Goal: Check status: Check status

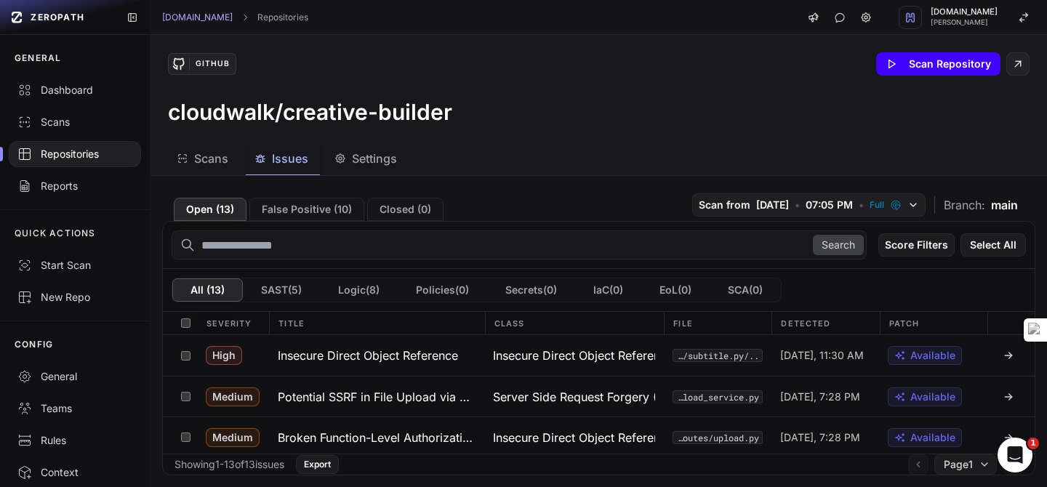
click at [900, 61] on button "Scan Repository" at bounding box center [938, 63] width 124 height 23
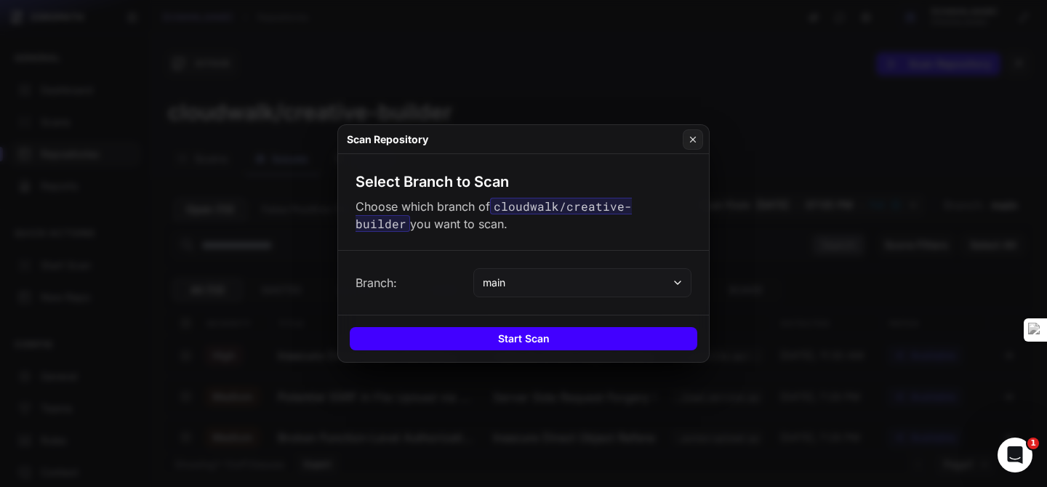
click at [497, 329] on button "Start Scan" at bounding box center [524, 338] width 348 height 23
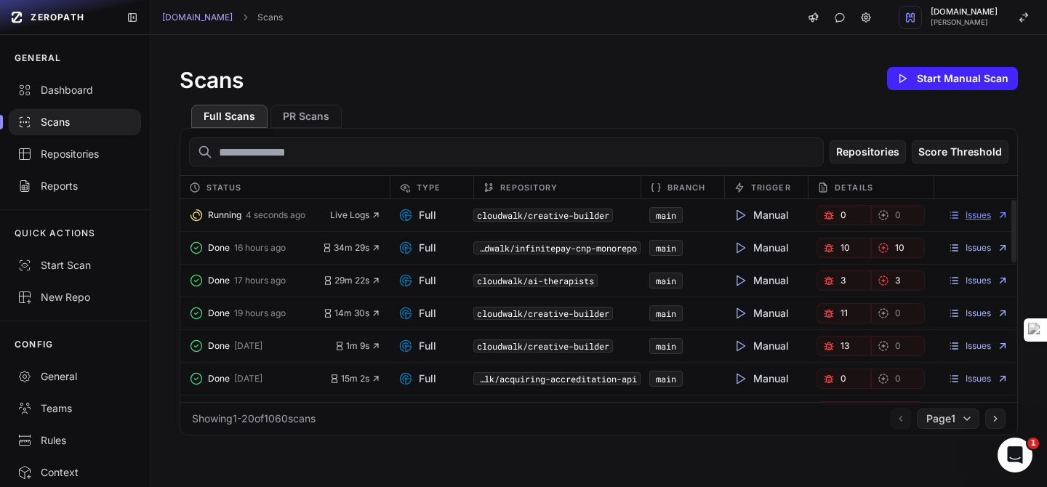
click at [979, 216] on link "Issues" at bounding box center [978, 215] width 60 height 12
